Goal: Find specific page/section: Find specific page/section

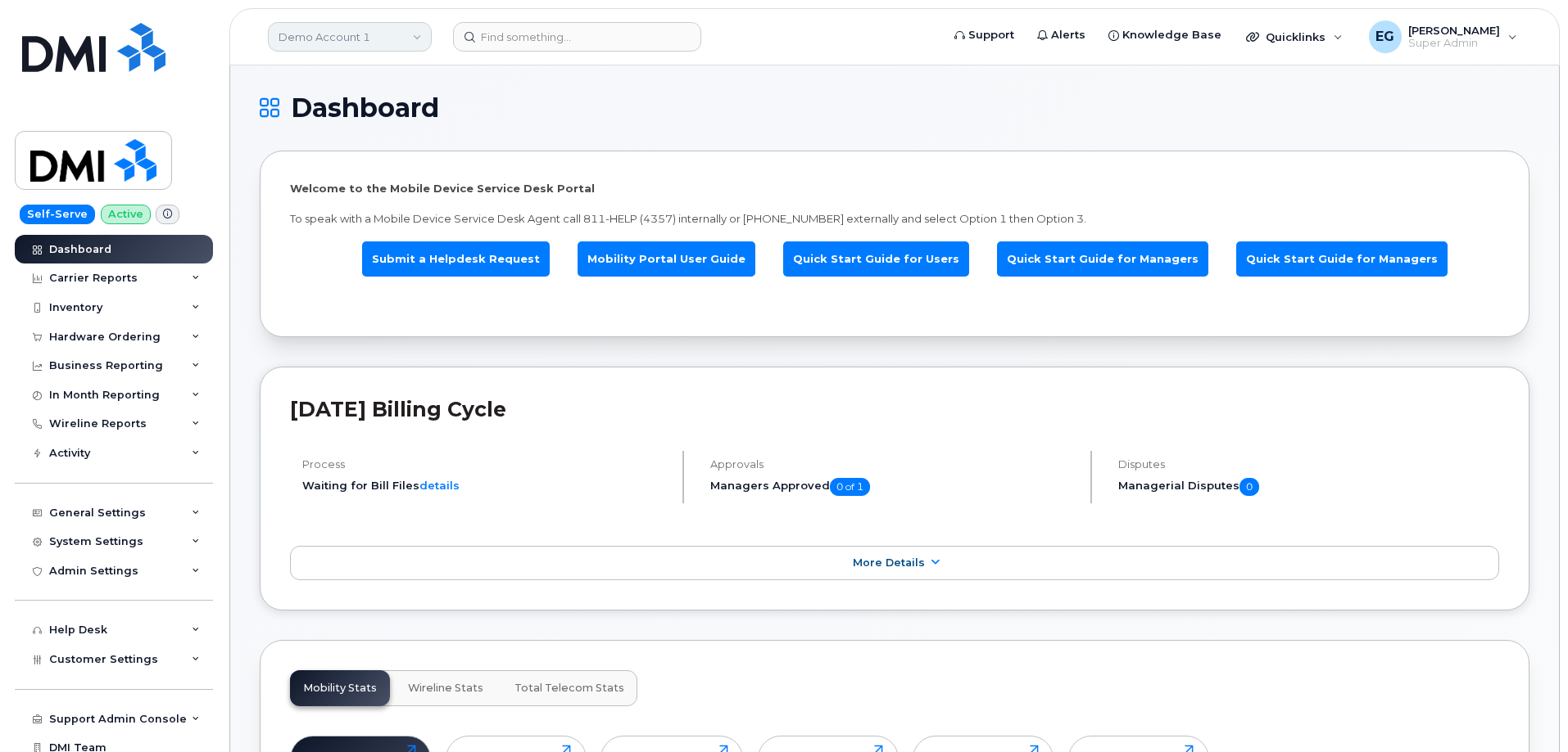
click at [371, 40] on link "Demo Account 1" at bounding box center [350, 37] width 164 height 30
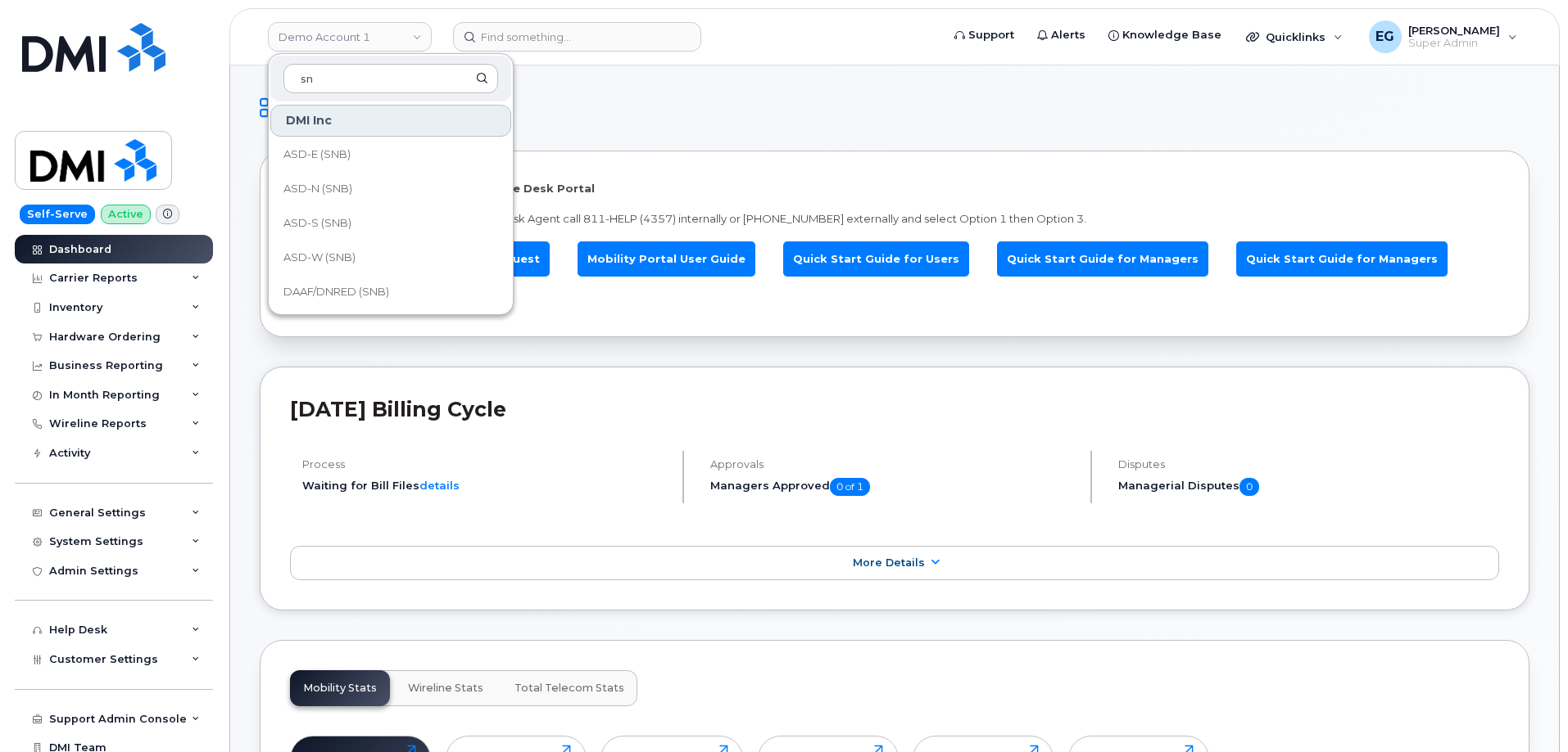
type input "snb"
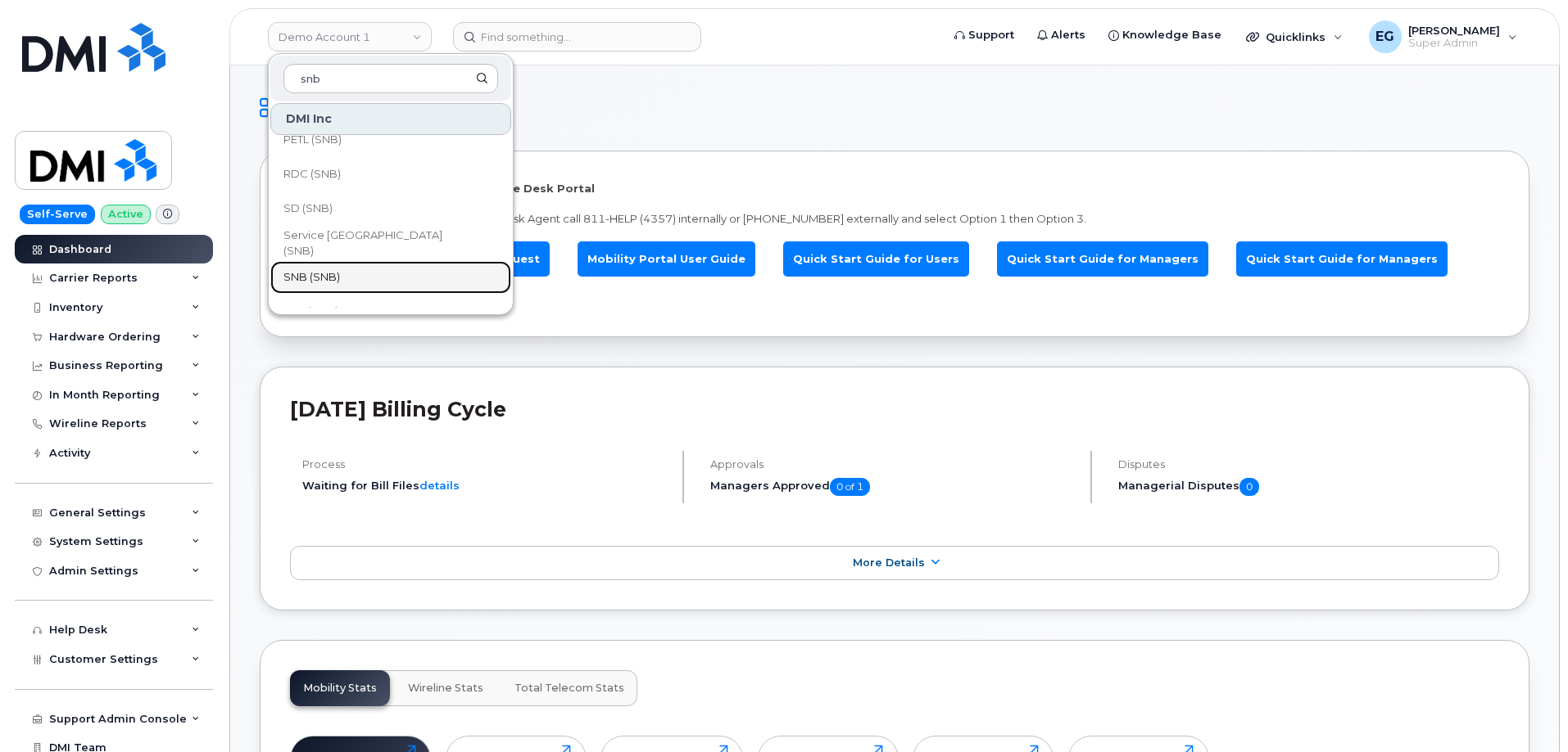
click at [341, 285] on link "SNB (SNB)" at bounding box center [391, 277] width 241 height 33
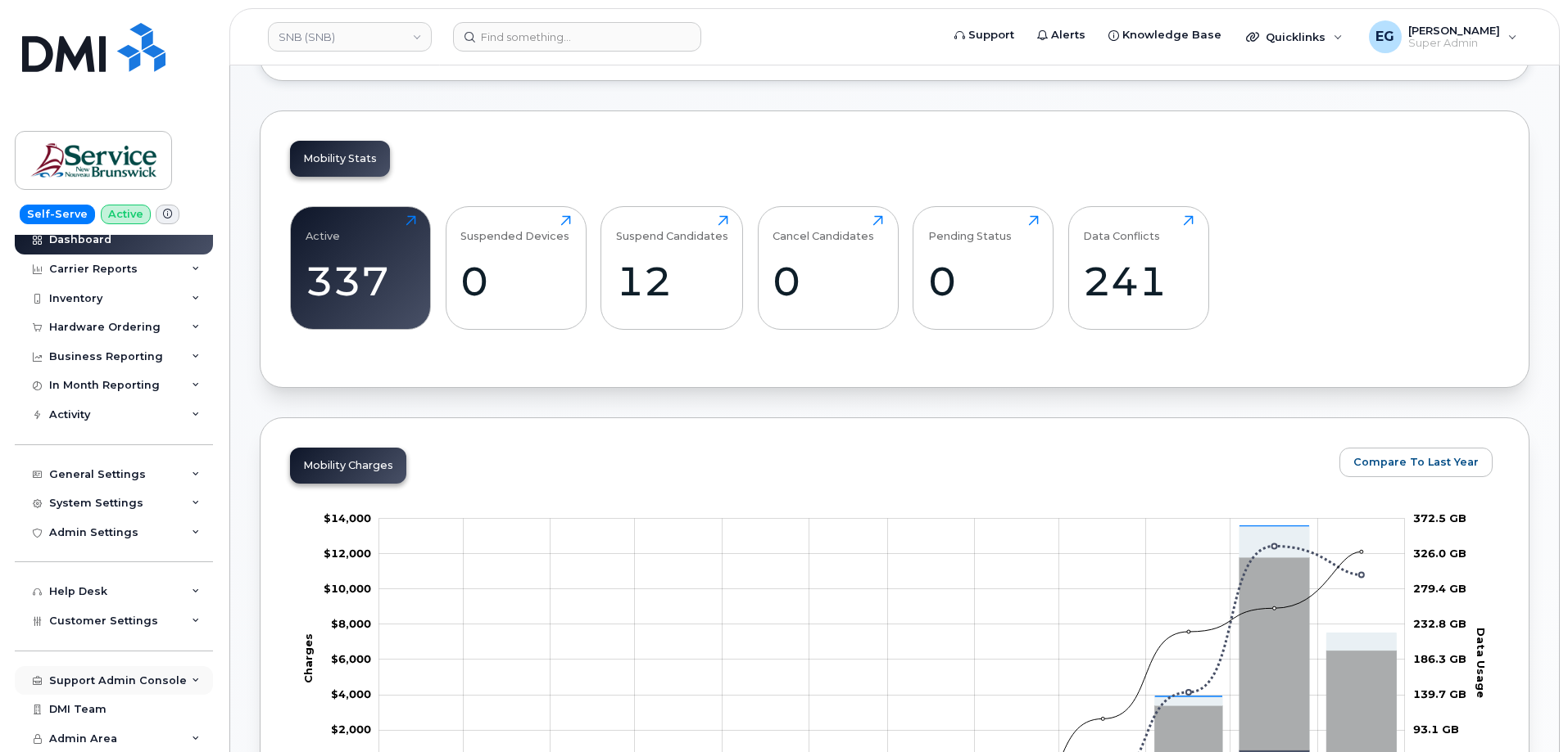
scroll to position [409, 0]
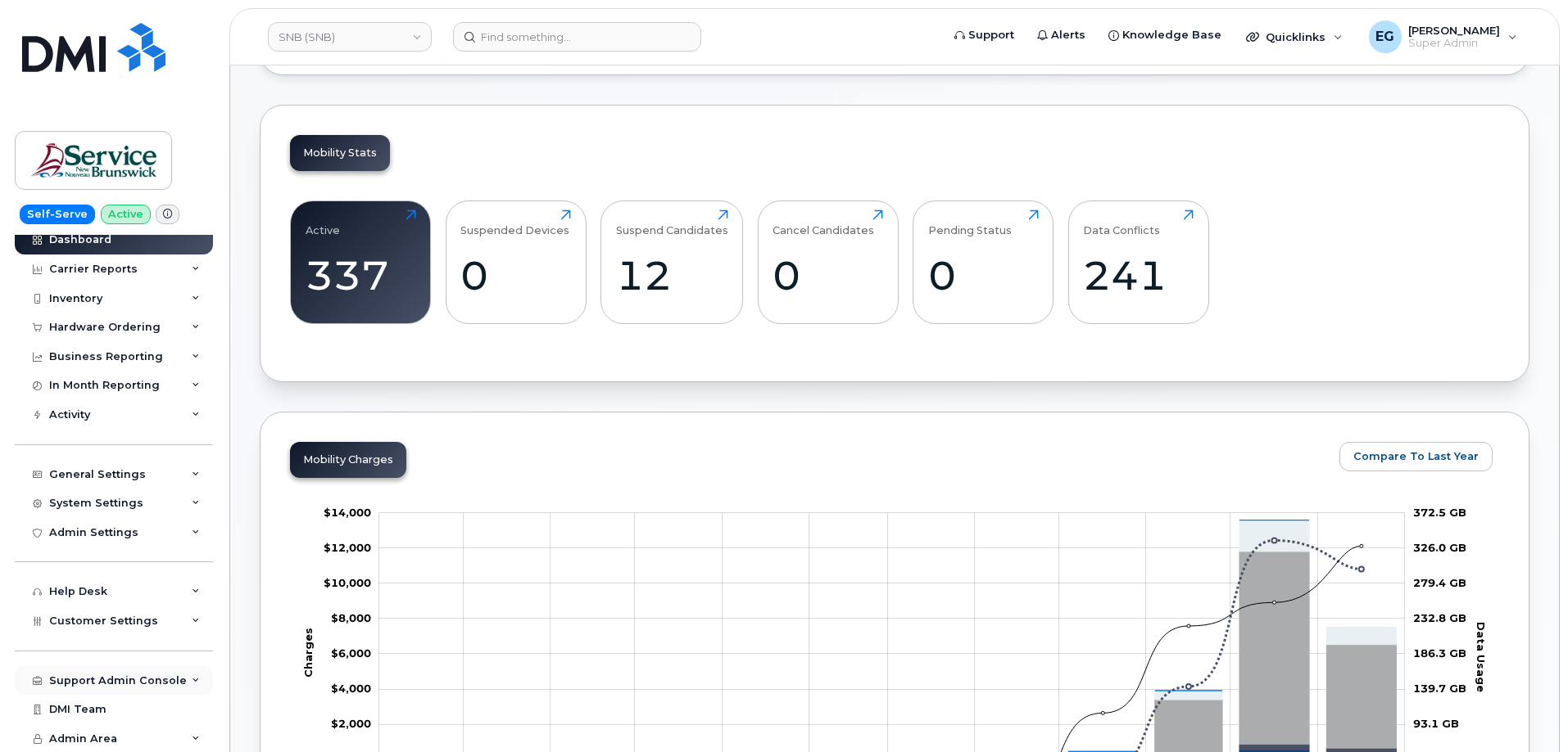
click at [124, 681] on div "Support Admin Console" at bounding box center [118, 681] width 138 height 13
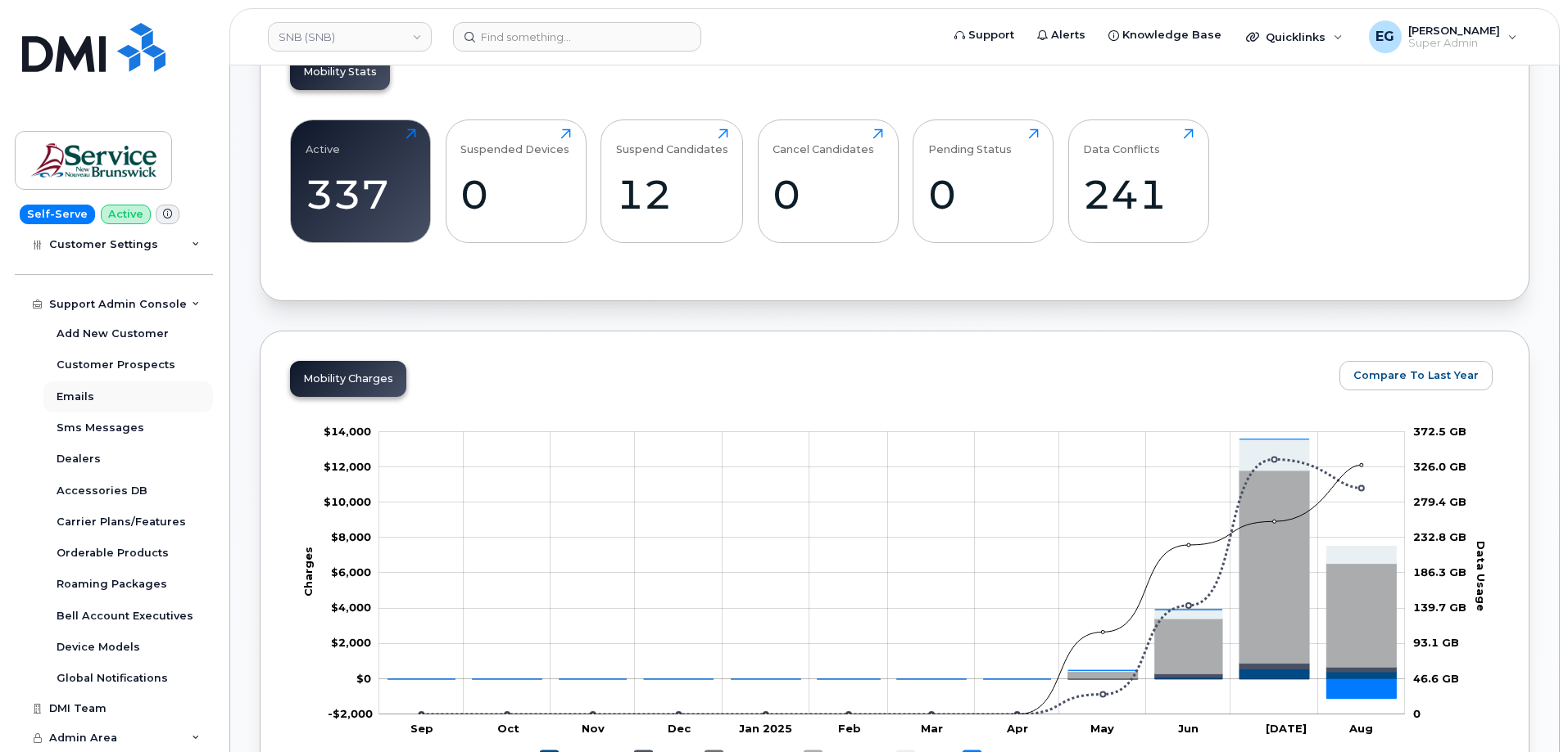
scroll to position [491, 0]
click at [103, 303] on div "Support Admin Console" at bounding box center [118, 304] width 138 height 13
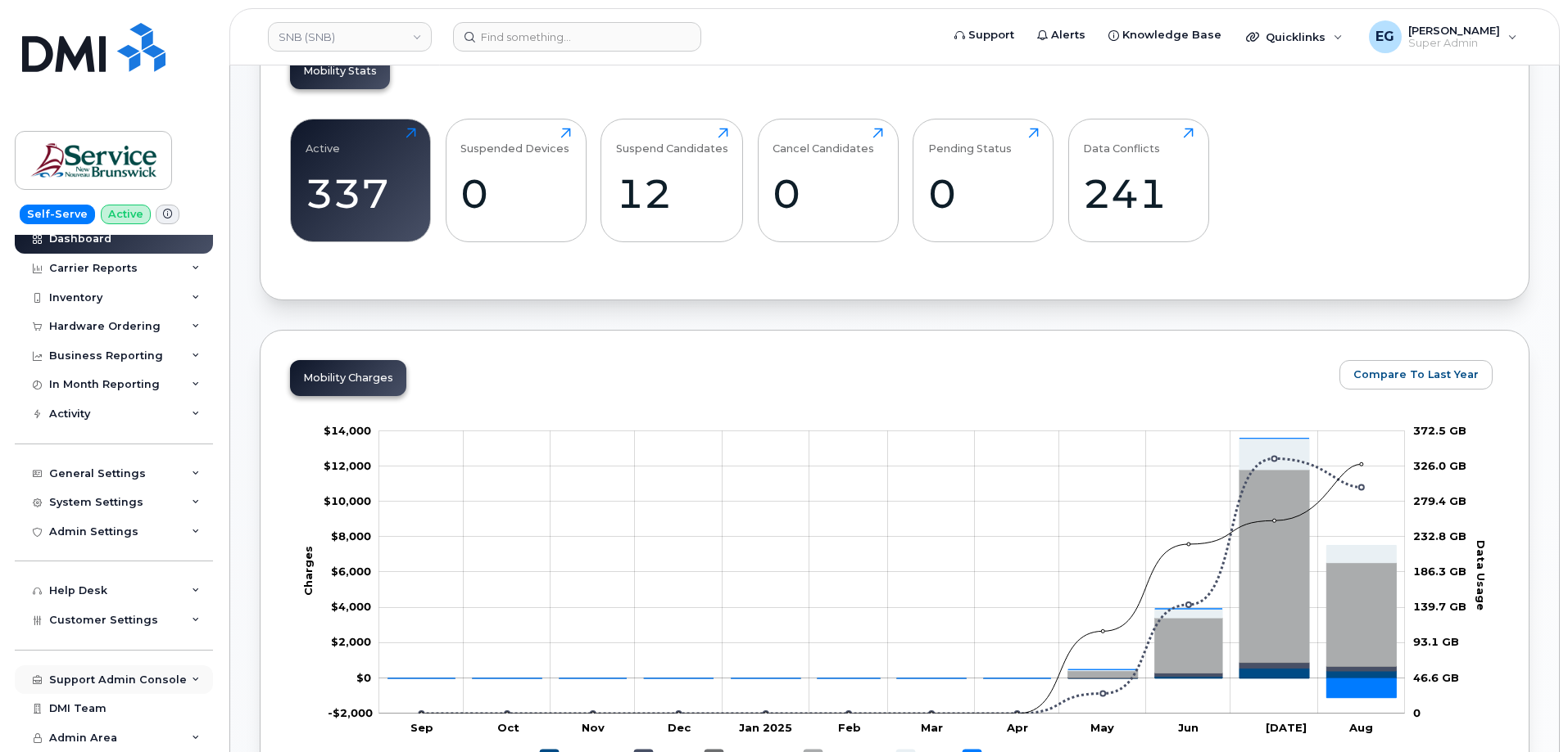
scroll to position [39, 0]
click at [136, 615] on span "Customer Settings" at bounding box center [103, 621] width 109 height 12
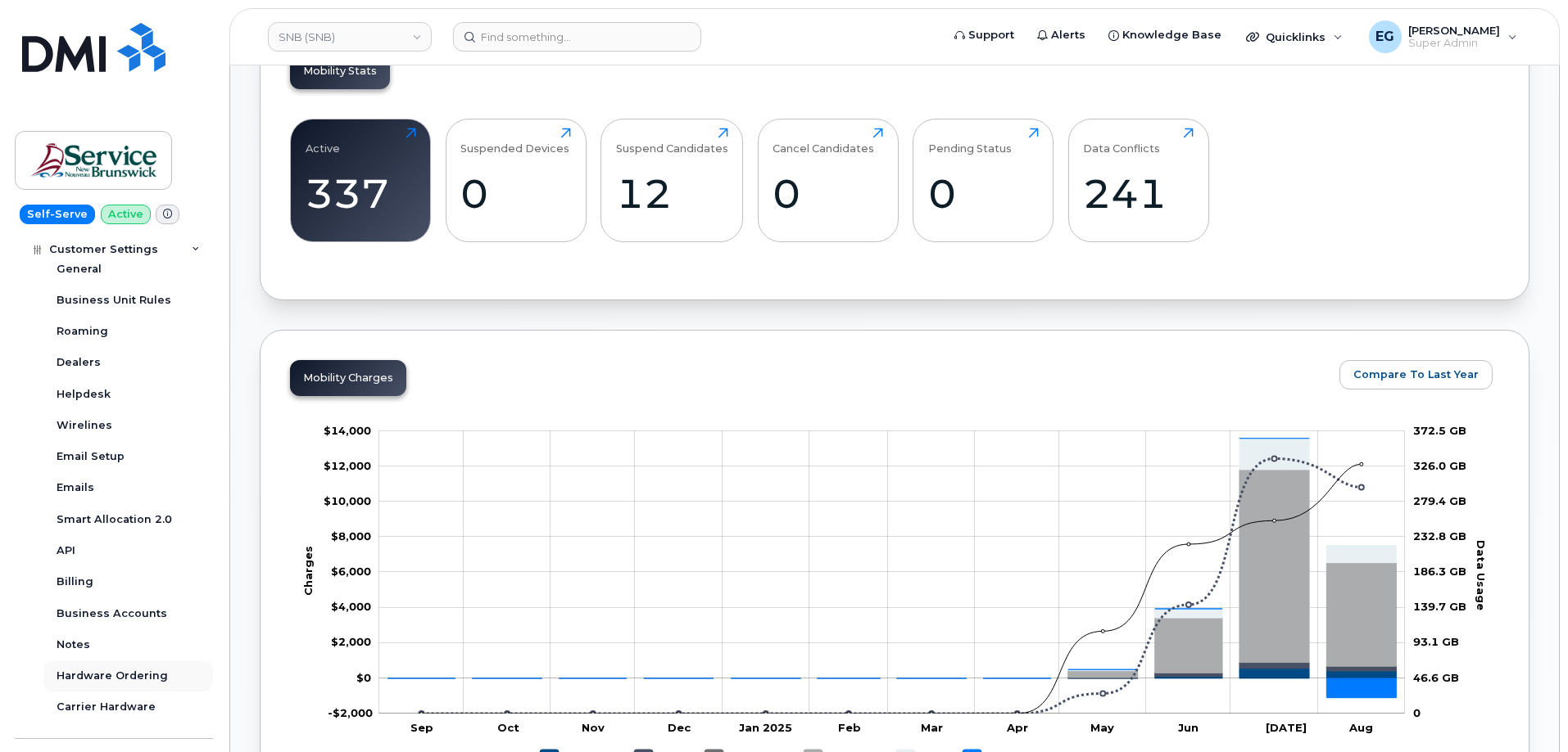
scroll to position [448, 0]
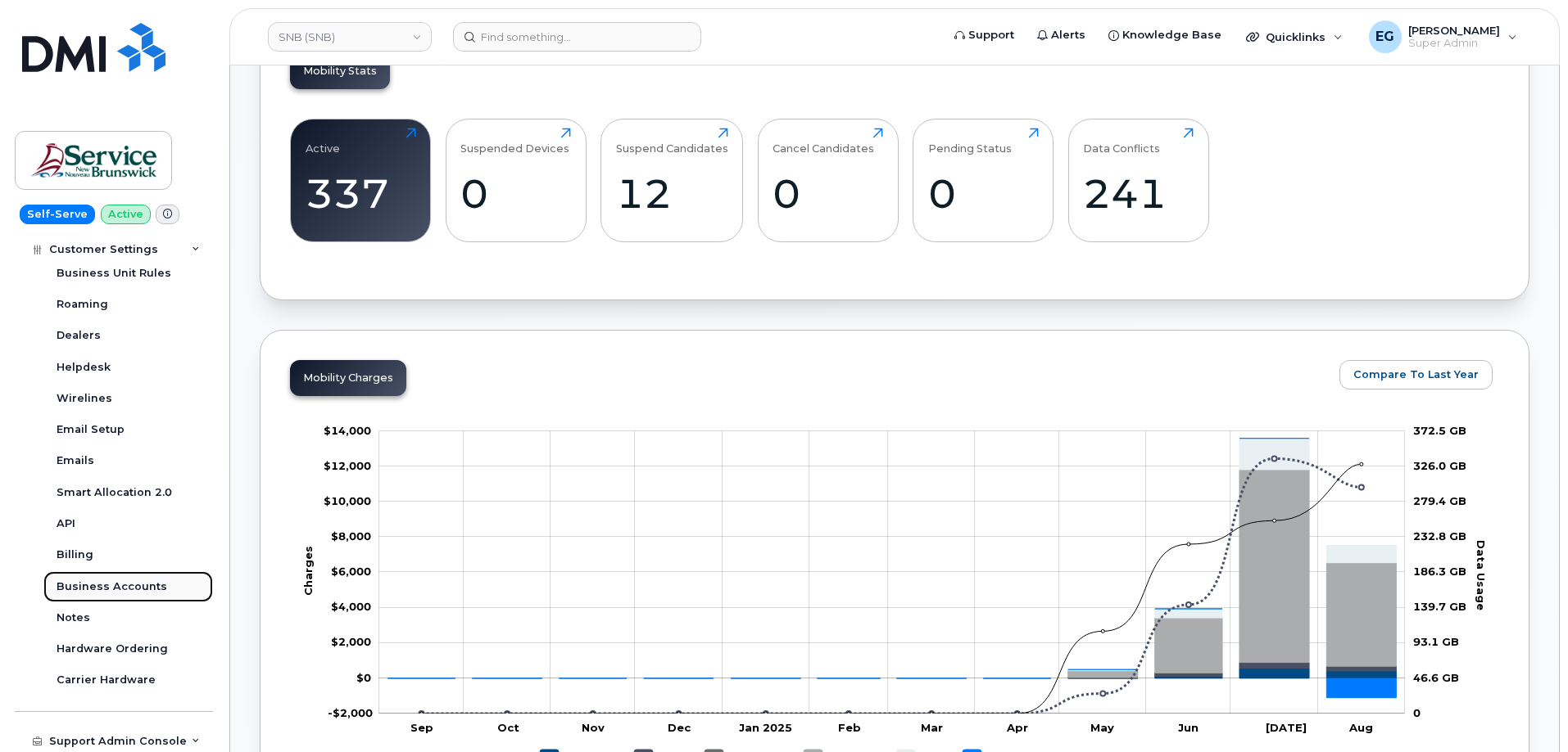
click at [111, 587] on div "Business Accounts" at bounding box center [112, 587] width 111 height 15
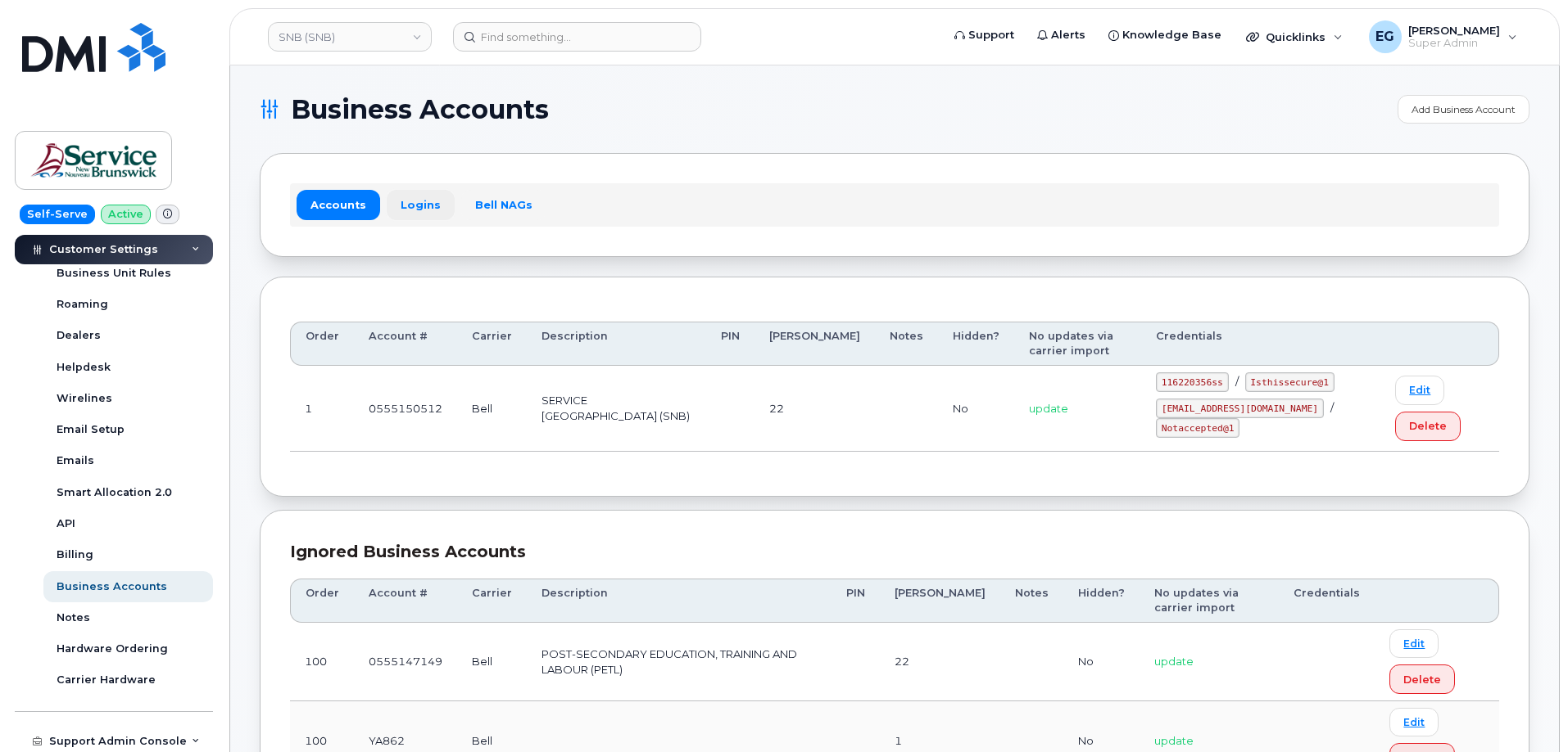
click at [416, 207] on link "Logins" at bounding box center [420, 205] width 68 height 30
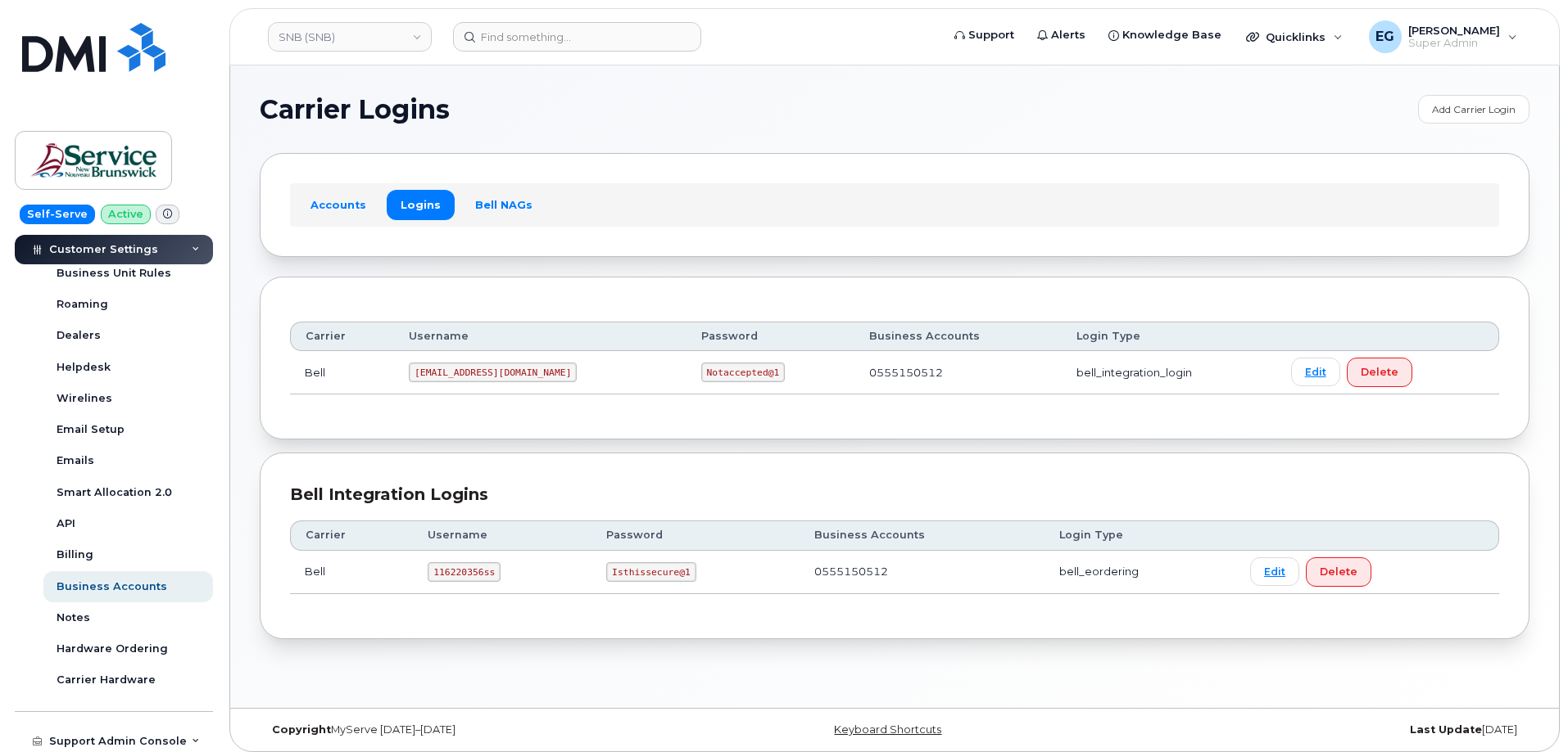
click at [456, 571] on code "116220356ss" at bounding box center [464, 572] width 73 height 20
copy code "116220356ss"
drag, startPoint x: 683, startPoint y: 572, endPoint x: 606, endPoint y: 574, distance: 77.0
click at [606, 574] on code "Isthissecure@1" at bounding box center [651, 572] width 89 height 20
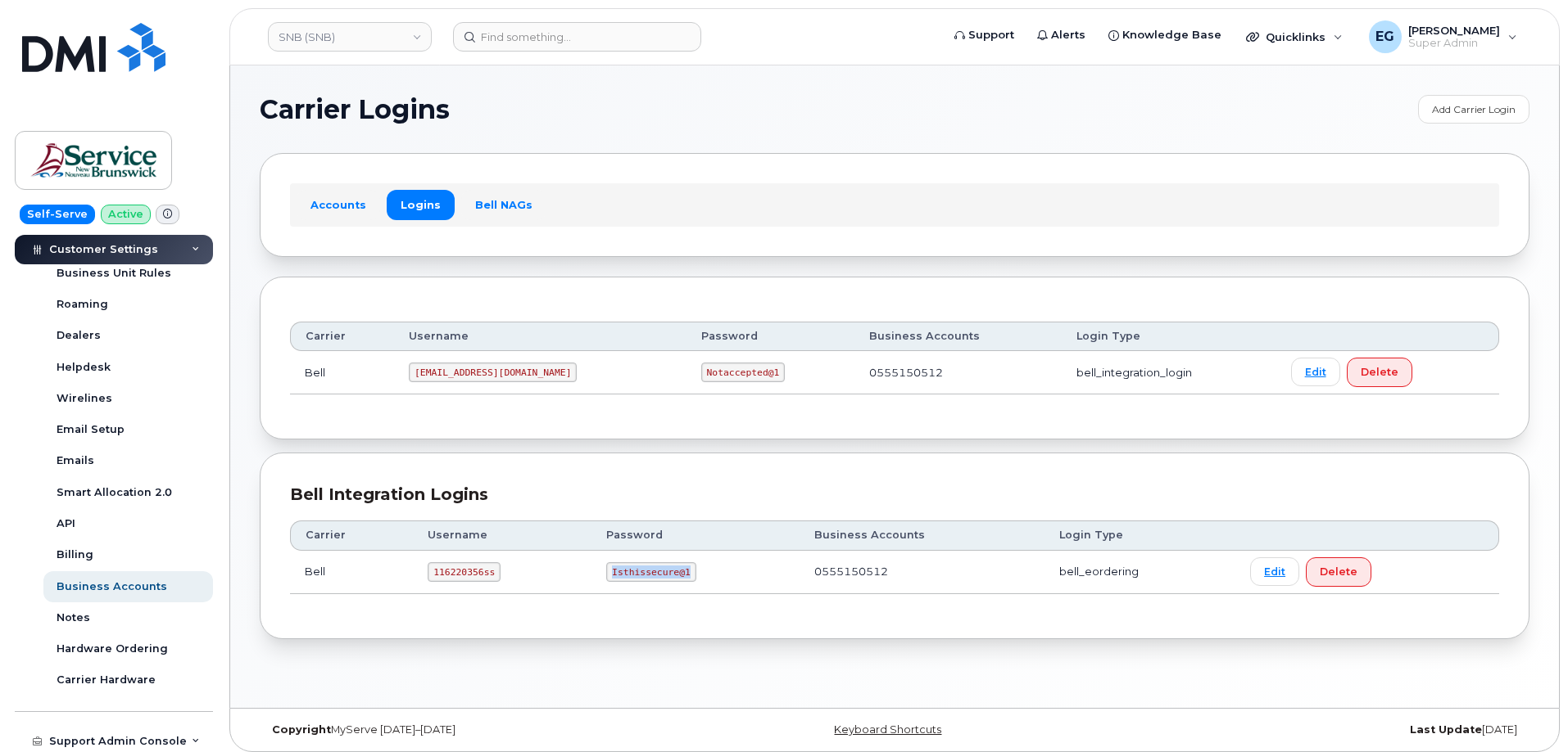
copy code "Isthissecure@1"
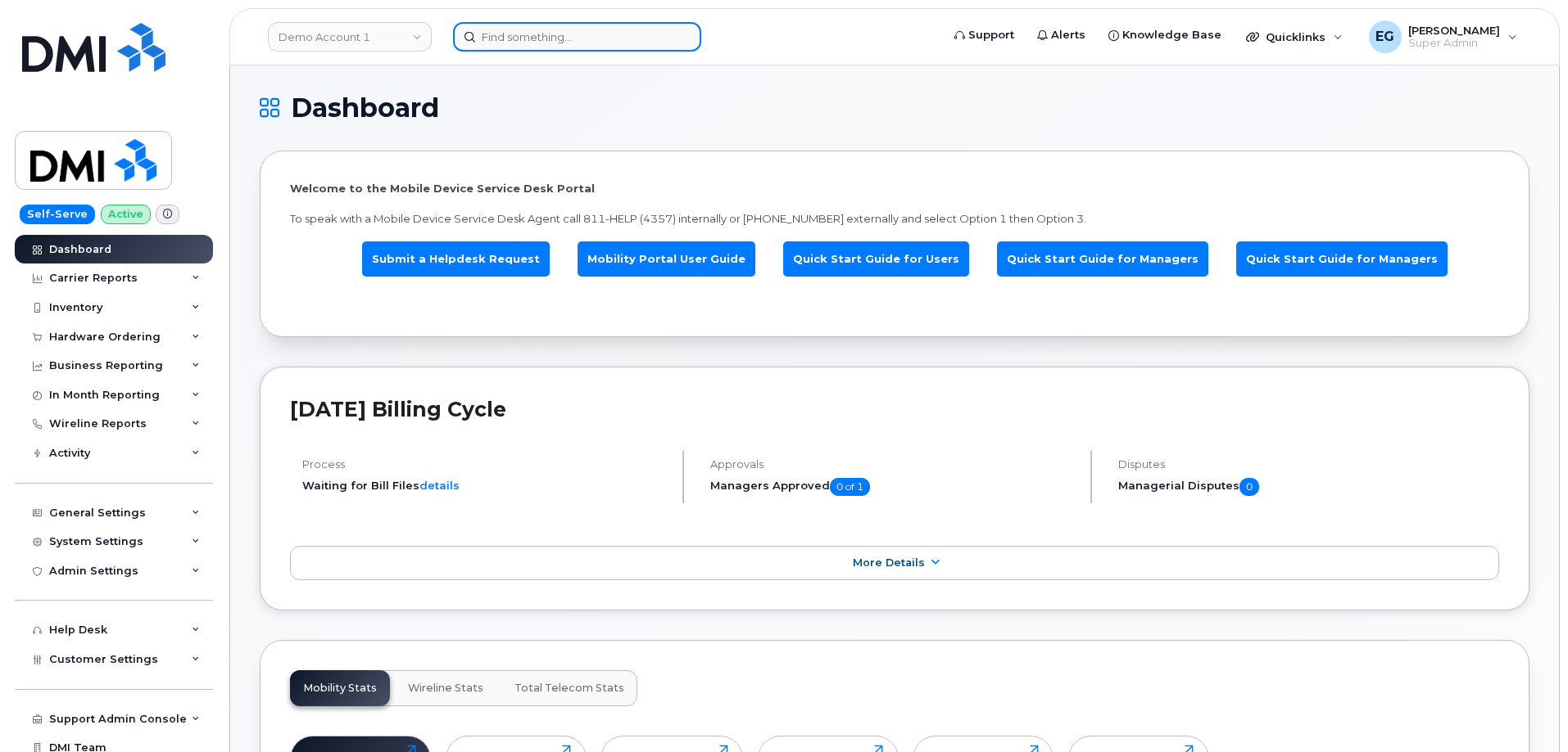
click at [601, 40] on input at bounding box center [577, 37] width 248 height 30
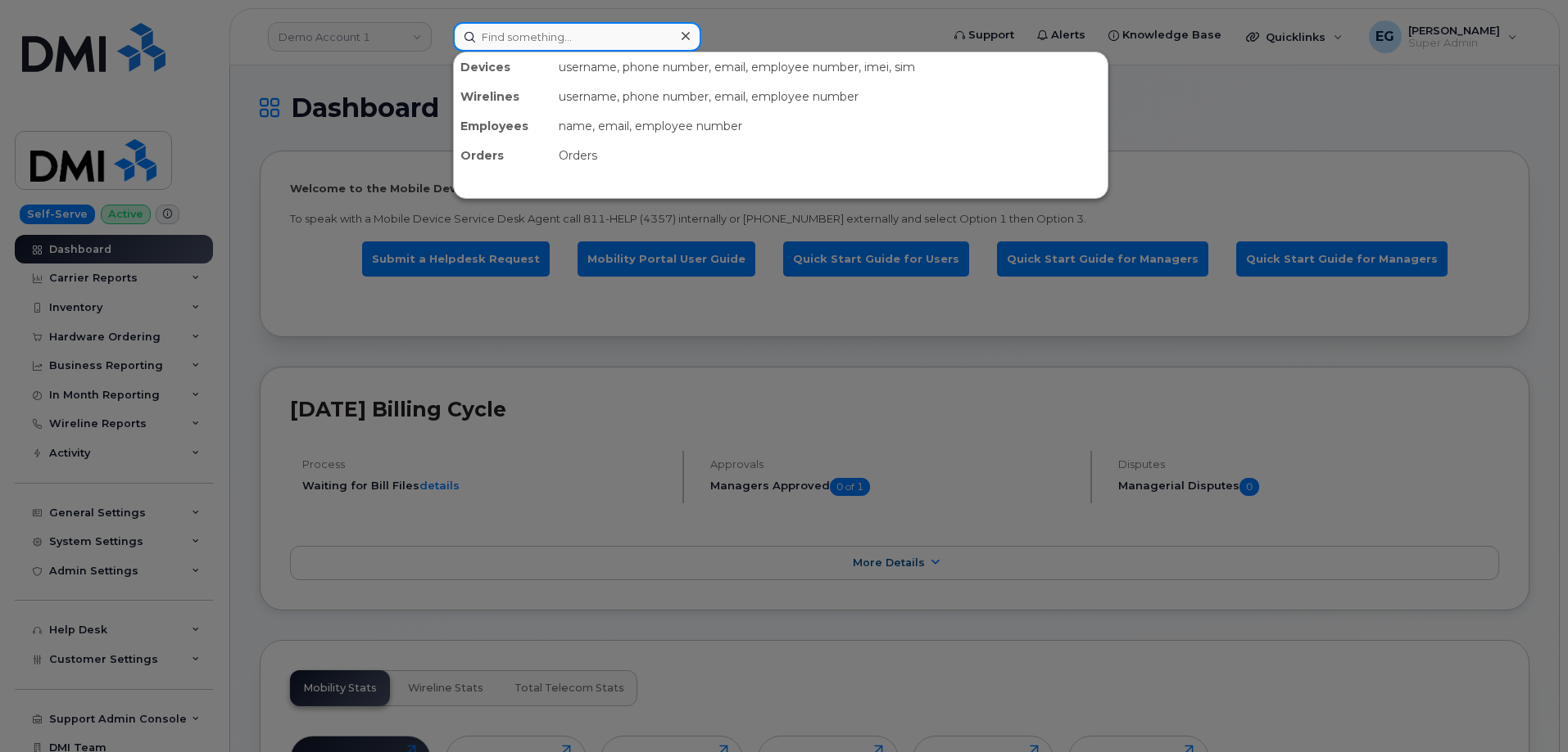
paste input "[PERSON_NAME]"
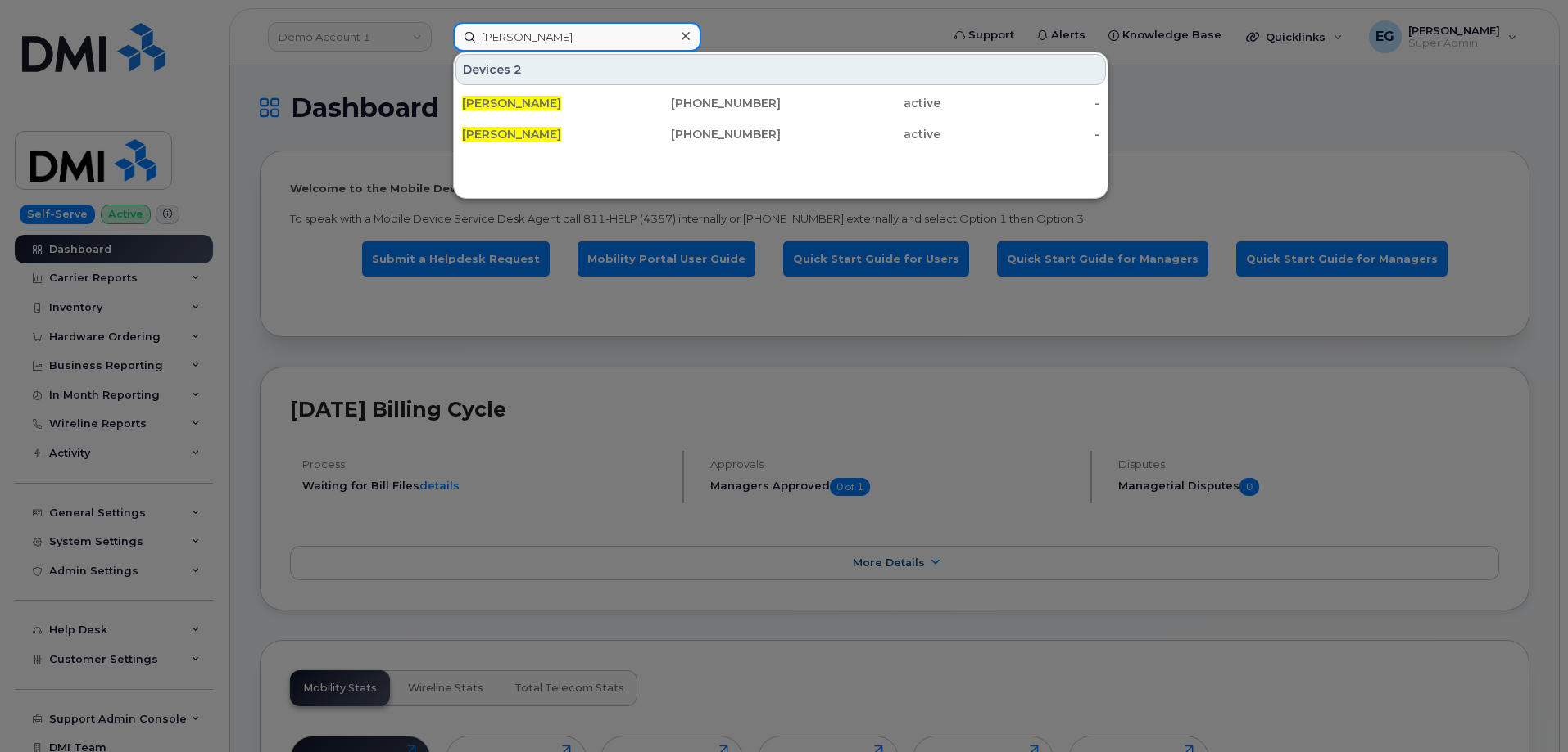
type input "[PERSON_NAME]"
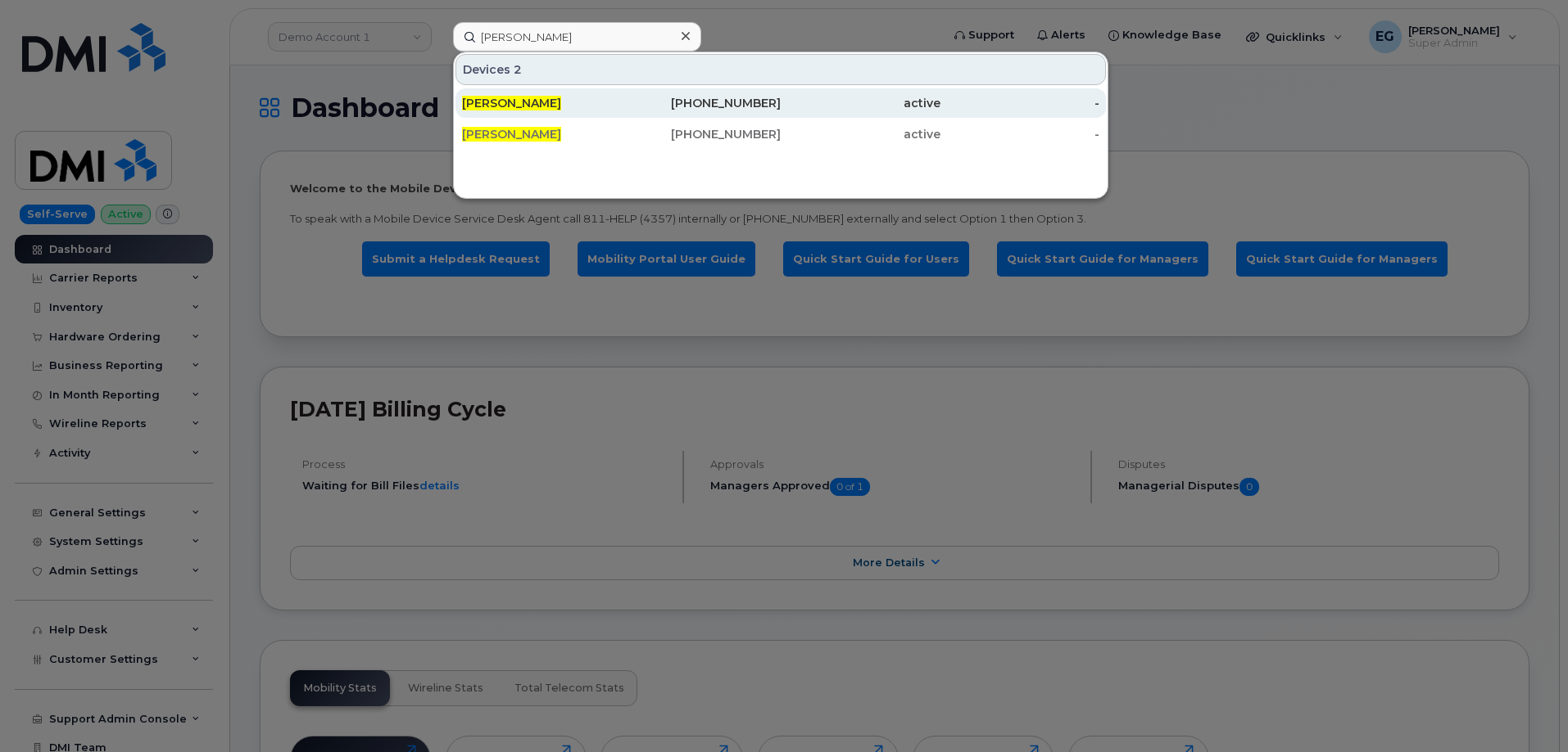
click at [738, 101] on div "506-607-2429" at bounding box center [702, 103] width 160 height 16
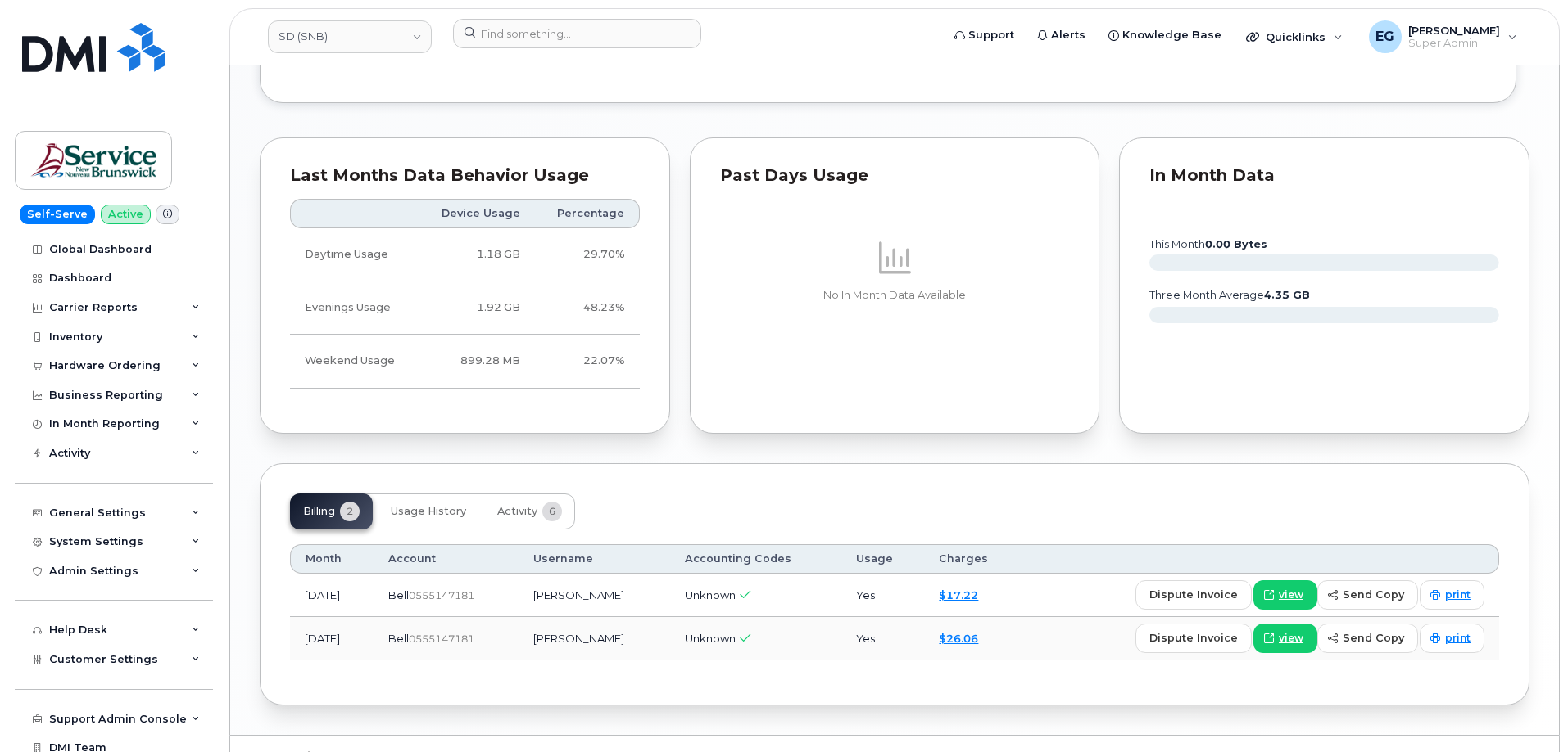
scroll to position [1219, 0]
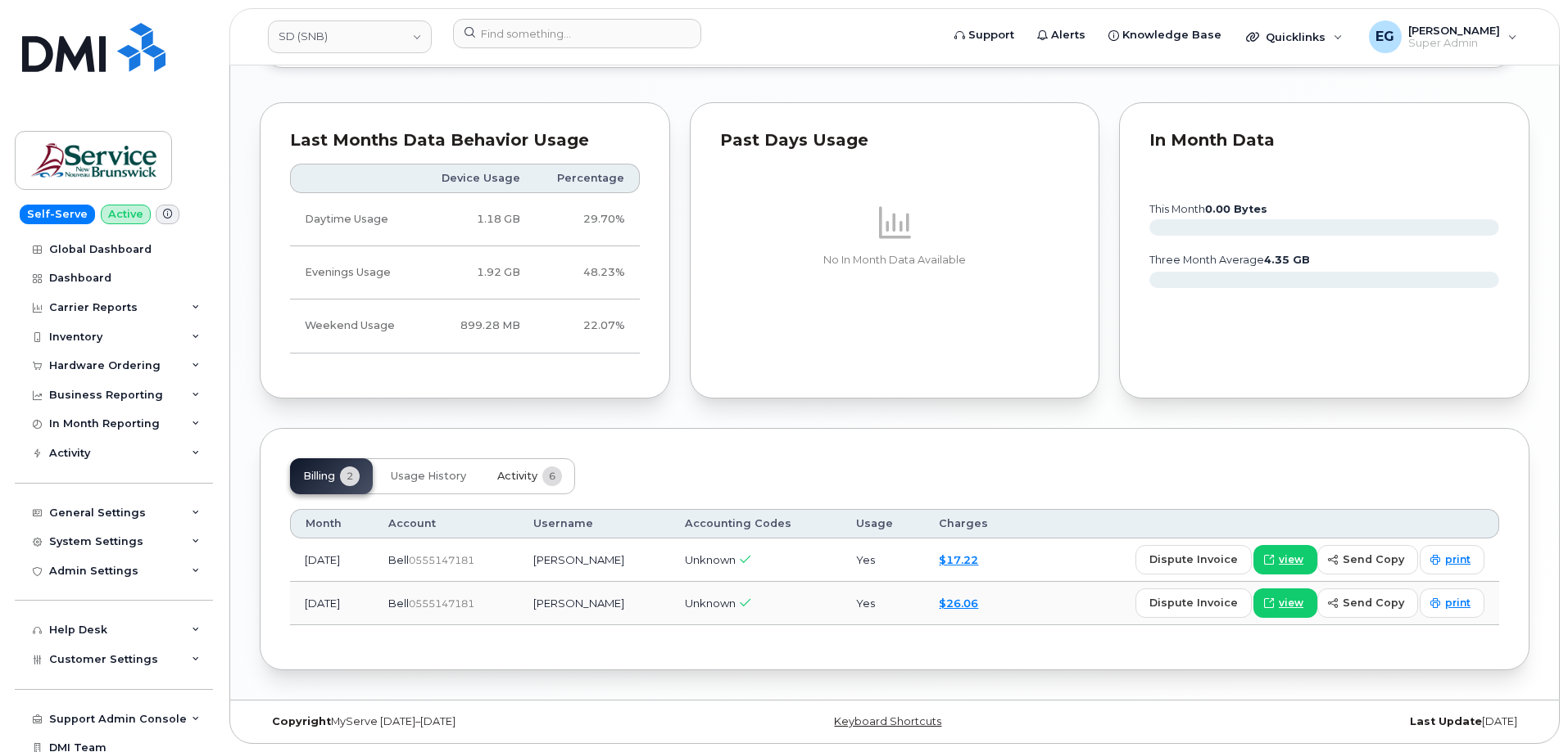
click at [520, 480] on span "Activity" at bounding box center [517, 476] width 40 height 13
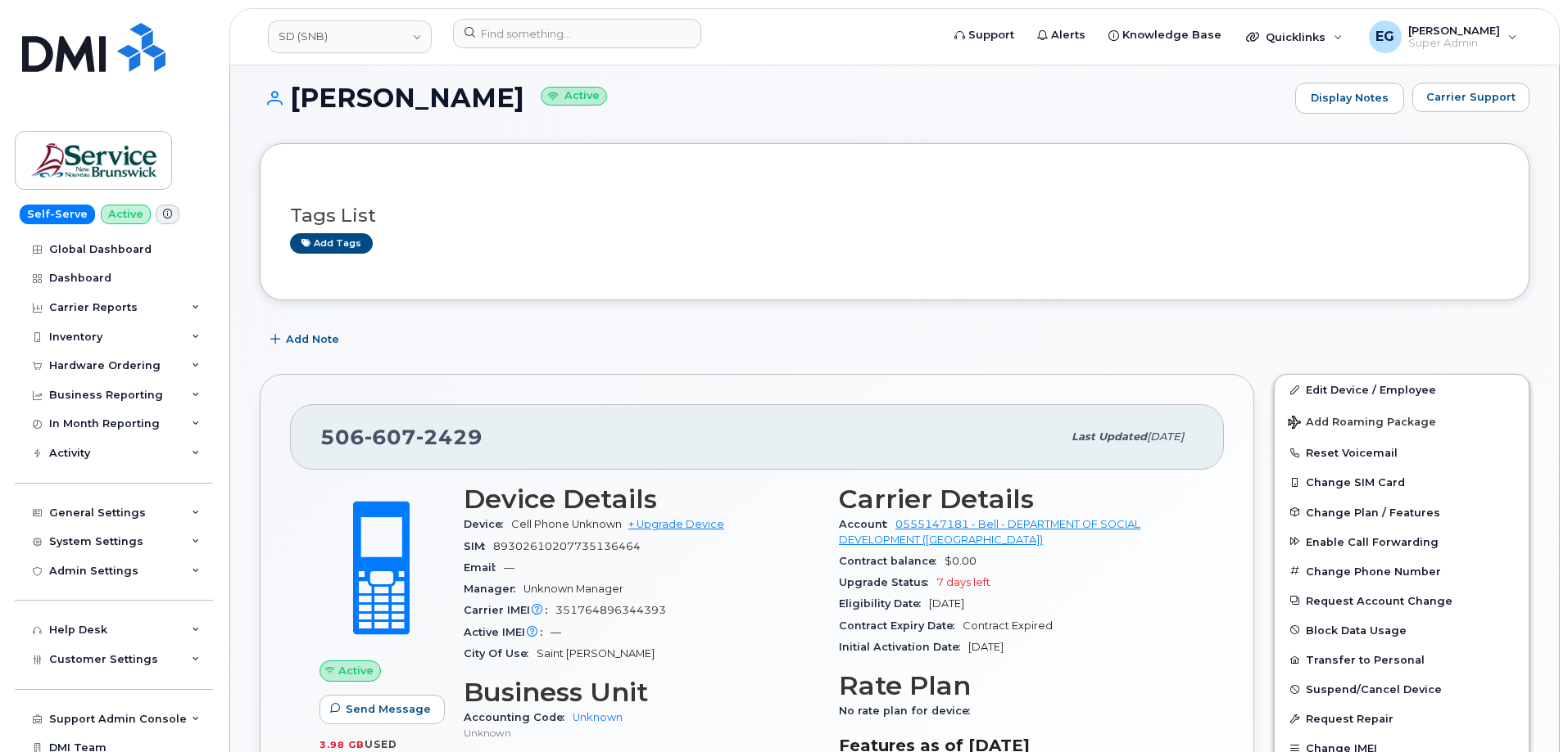
scroll to position [0, 0]
